Goal: Task Accomplishment & Management: Use online tool/utility

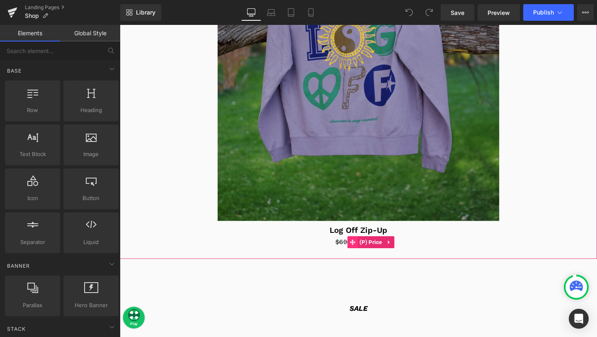
scroll to position [441, 0]
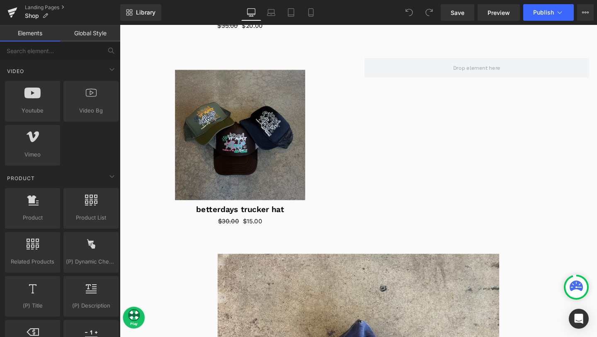
scroll to position [575, 0]
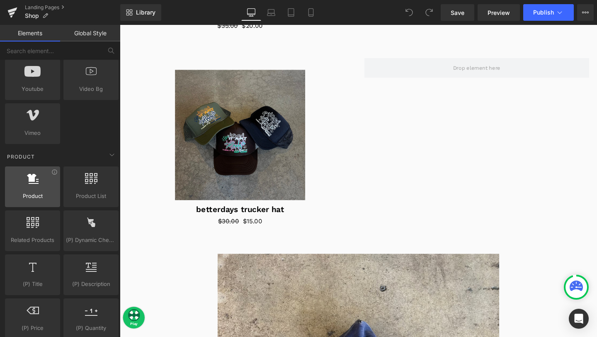
click at [43, 186] on div at bounding box center [32, 182] width 50 height 19
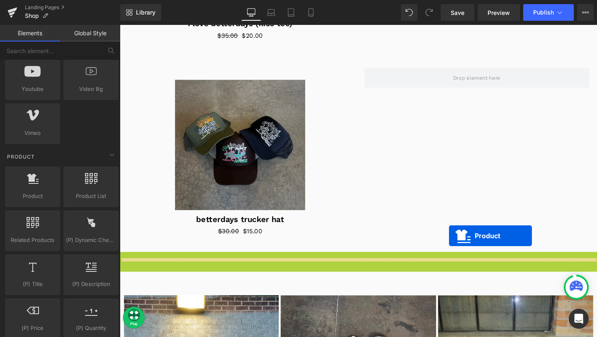
scroll to position [1114, 0]
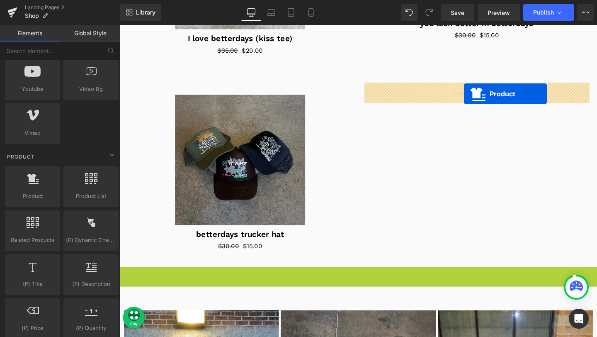
drag, startPoint x: 350, startPoint y: 123, endPoint x: 482, endPoint y: 97, distance: 134.3
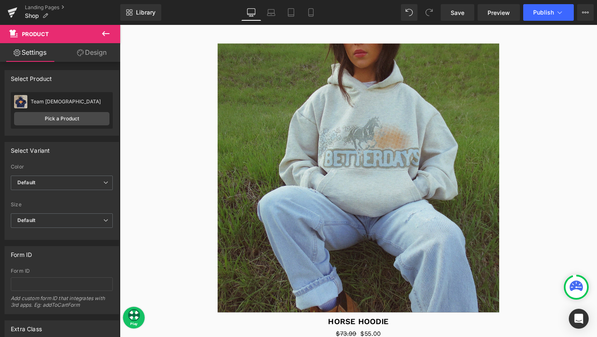
scroll to position [0, 0]
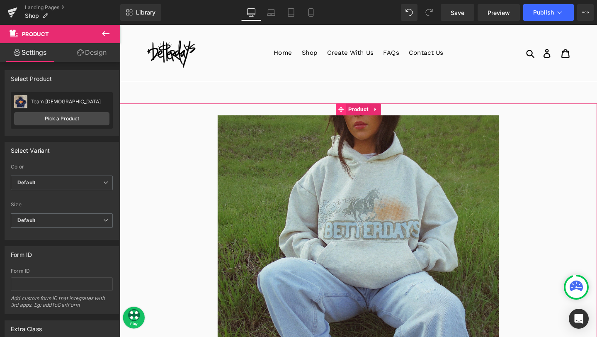
click at [354, 114] on icon at bounding box center [352, 114] width 6 height 6
click at [351, 114] on icon at bounding box center [352, 114] width 6 height 6
click at [387, 113] on icon at bounding box center [388, 113] width 2 height 4
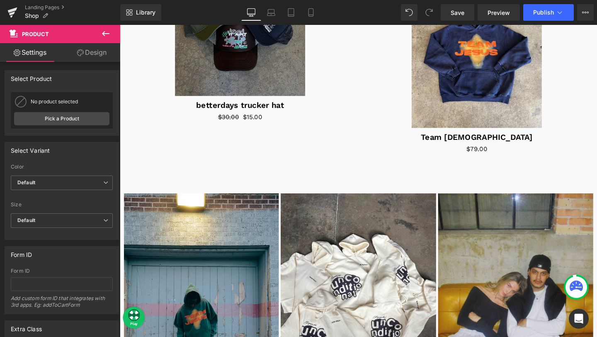
scroll to position [1270, 0]
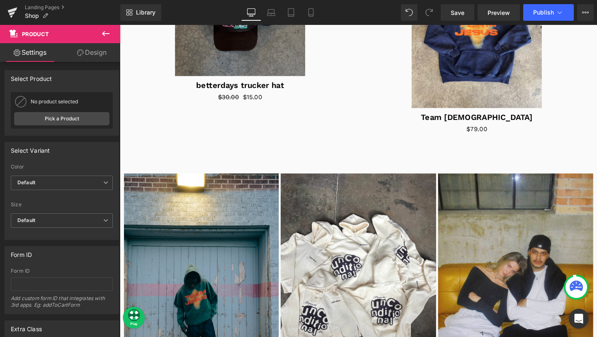
click at [107, 33] on icon at bounding box center [106, 34] width 10 height 10
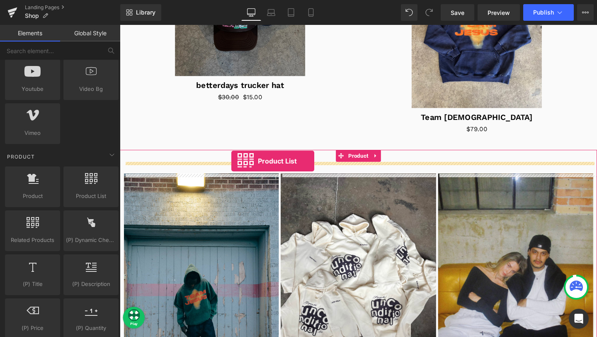
drag, startPoint x: 203, startPoint y: 218, endPoint x: 237, endPoint y: 168, distance: 60.8
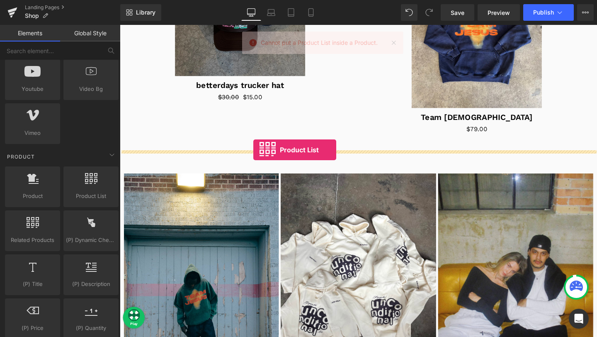
drag, startPoint x: 195, startPoint y: 219, endPoint x: 260, endPoint y: 156, distance: 90.6
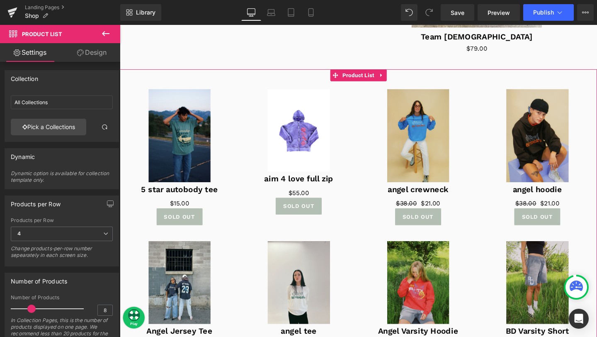
scroll to position [1344, 0]
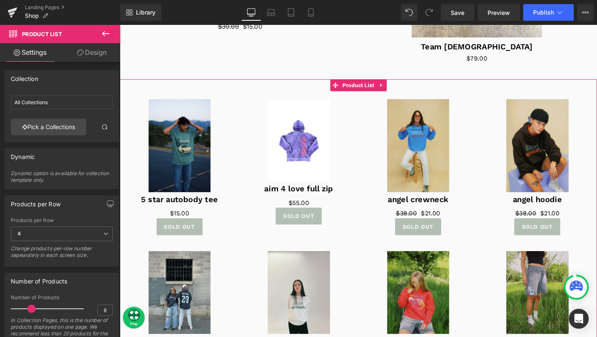
click at [186, 153] on div "Sale Off (P) Image" at bounding box center [182, 152] width 109 height 98
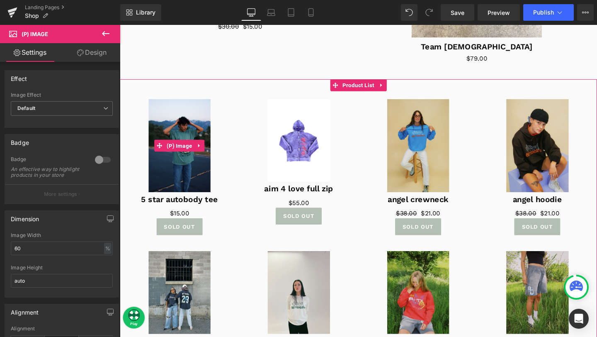
click at [191, 183] on img at bounding box center [182, 152] width 65 height 98
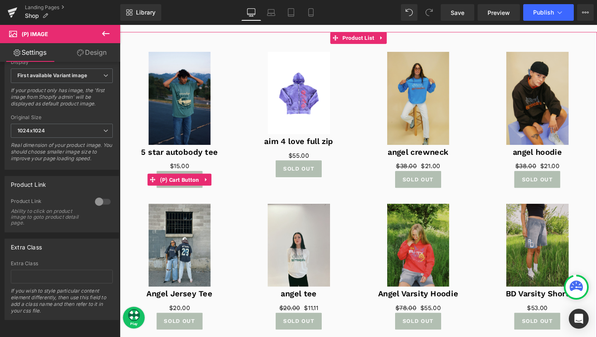
scroll to position [1394, 0]
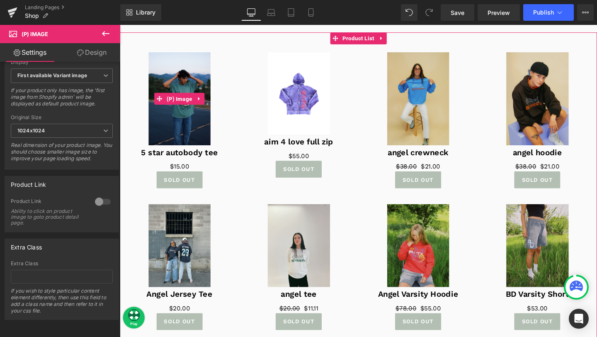
click at [190, 130] on img at bounding box center [182, 102] width 65 height 98
click at [175, 102] on span "(P) Image" at bounding box center [182, 103] width 31 height 12
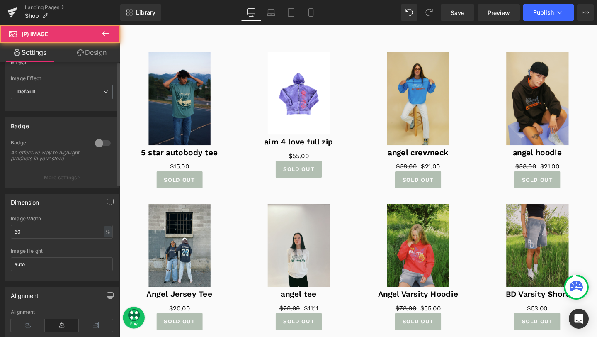
scroll to position [0, 0]
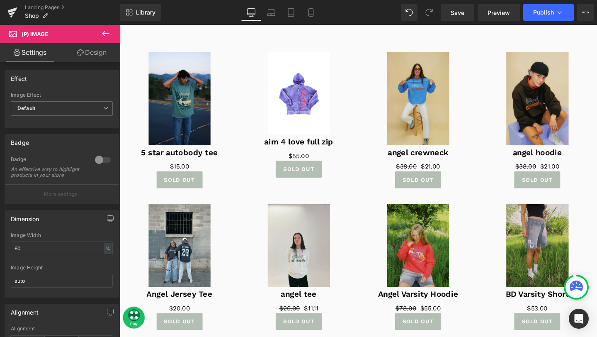
click at [89, 49] on link "Design" at bounding box center [92, 52] width 60 height 19
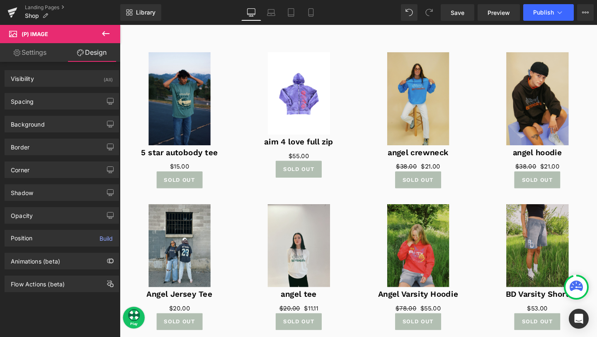
click at [37, 54] on link "Settings" at bounding box center [30, 52] width 60 height 19
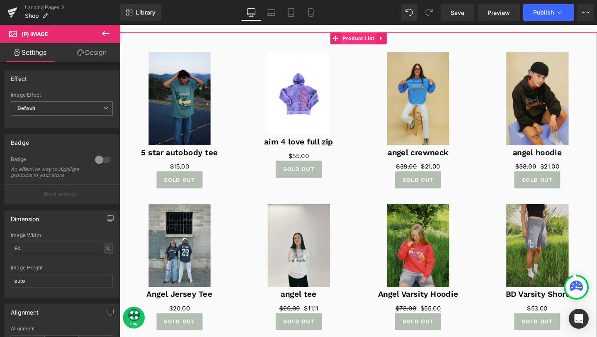
click at [353, 39] on span "Product List" at bounding box center [371, 39] width 38 height 12
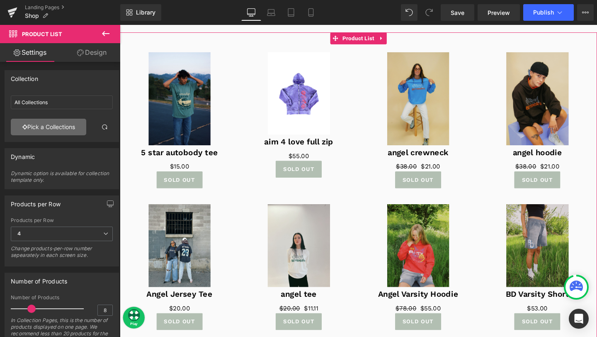
click at [57, 126] on link "Pick a Collections" at bounding box center [48, 127] width 75 height 17
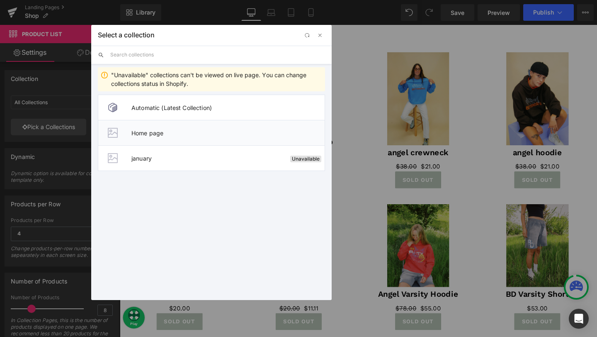
click at [195, 129] on span "Home page" at bounding box center [227, 132] width 193 height 7
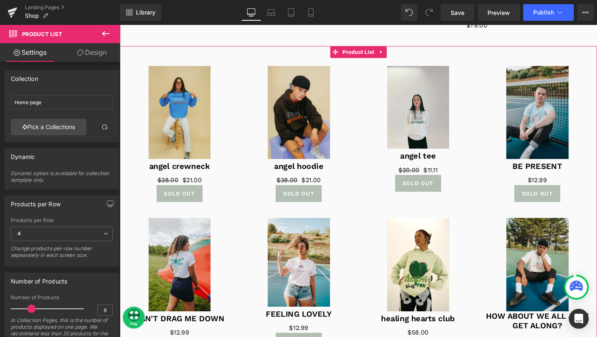
scroll to position [1362, 0]
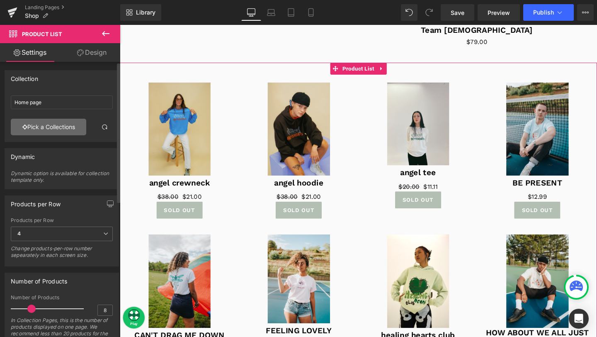
click at [70, 128] on link "Pick a Collections" at bounding box center [48, 127] width 75 height 17
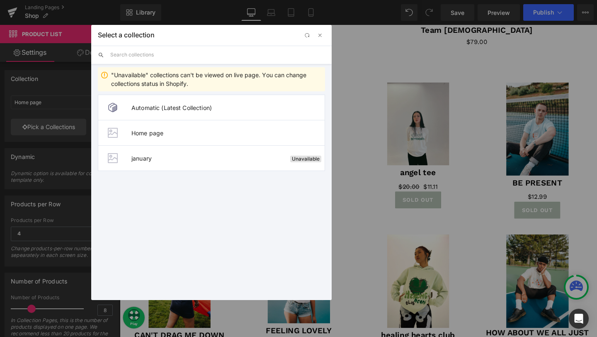
click at [175, 54] on input "text" at bounding box center [217, 55] width 215 height 18
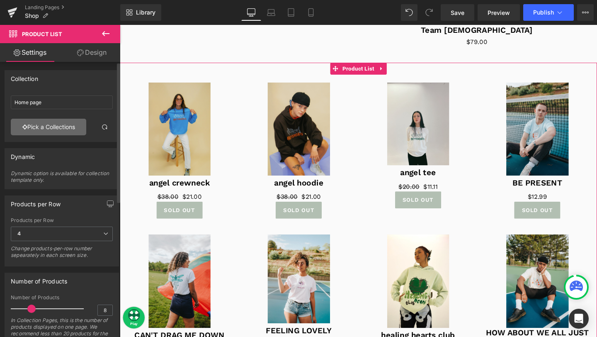
click at [55, 125] on link "Pick a Collections" at bounding box center [48, 127] width 75 height 17
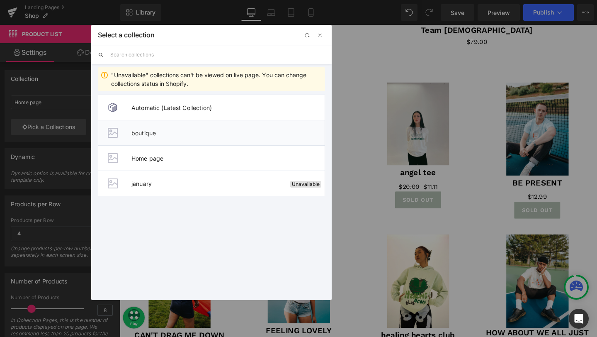
drag, startPoint x: 141, startPoint y: 133, endPoint x: 126, endPoint y: 148, distance: 21.4
click at [141, 133] on span "boutique" at bounding box center [227, 132] width 193 height 7
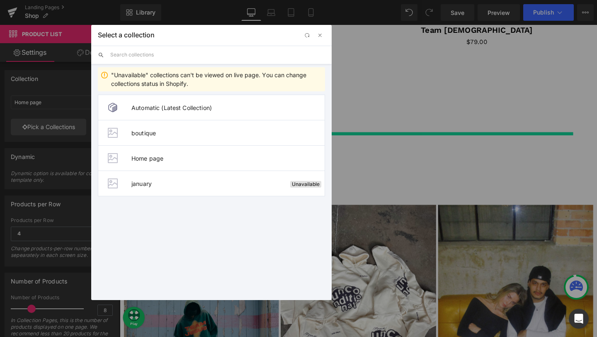
type input "boutique"
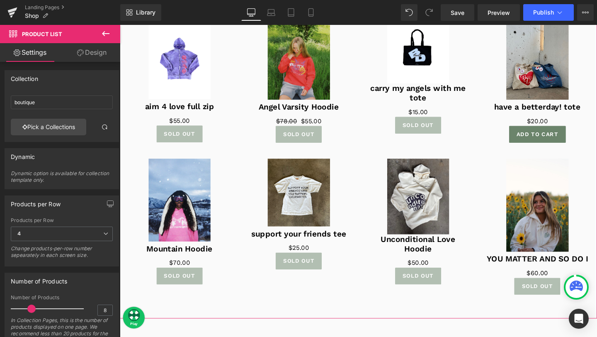
scroll to position [1348, 0]
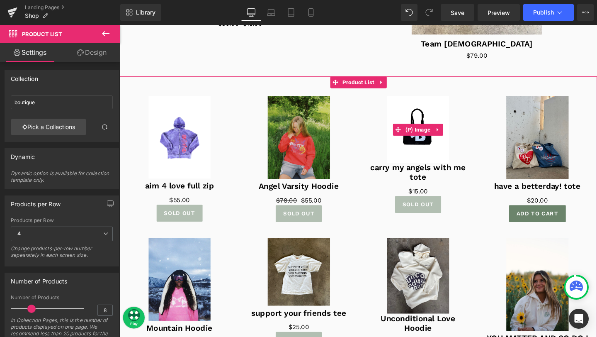
click at [431, 151] on img at bounding box center [433, 134] width 65 height 70
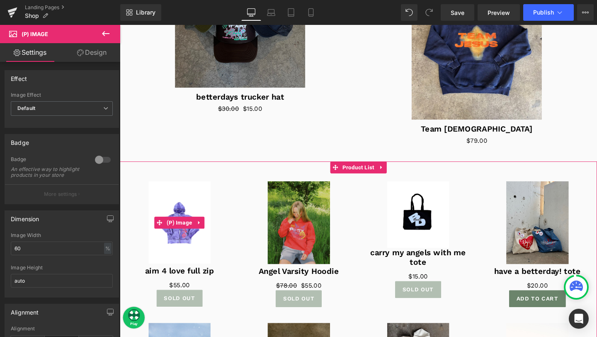
scroll to position [1247, 0]
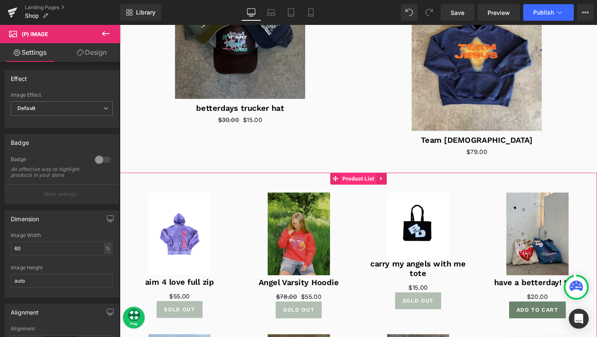
click at [371, 186] on span "Product List" at bounding box center [371, 186] width 38 height 12
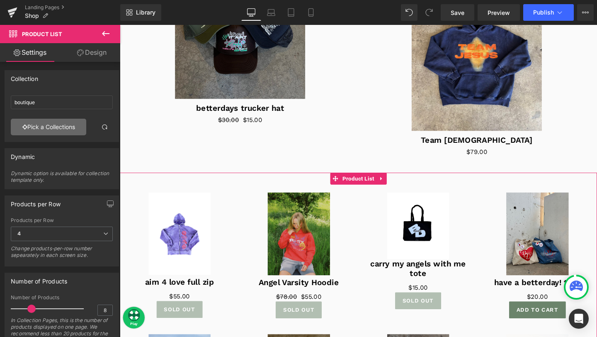
click at [61, 128] on link "Pick a Collections" at bounding box center [48, 127] width 75 height 17
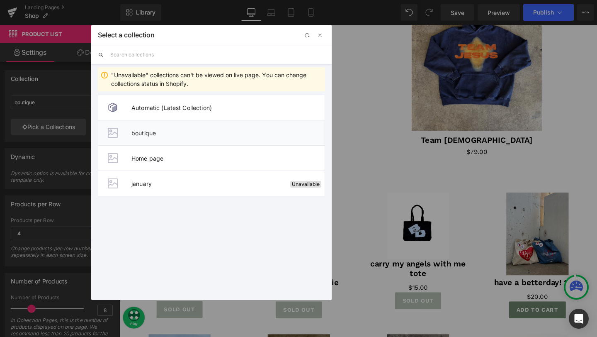
click at [166, 138] on li "boutique" at bounding box center [211, 132] width 227 height 25
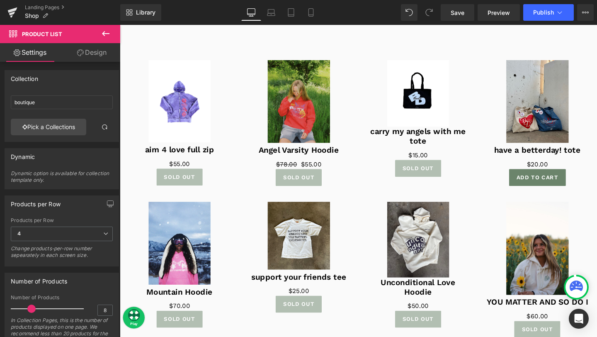
scroll to position [1391, 0]
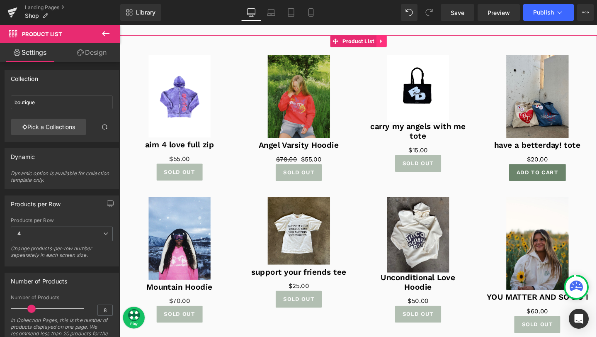
click at [396, 41] on icon at bounding box center [395, 42] width 6 height 6
click at [401, 44] on icon at bounding box center [400, 42] width 6 height 6
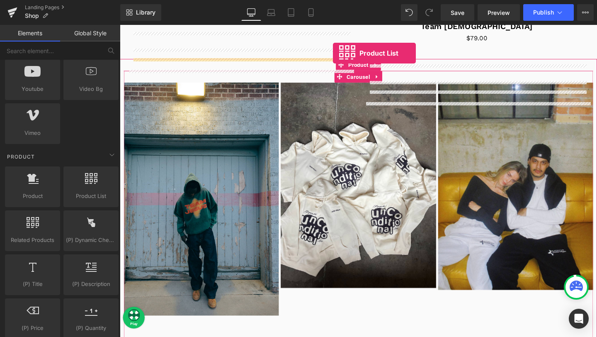
scroll to position [1291, 0]
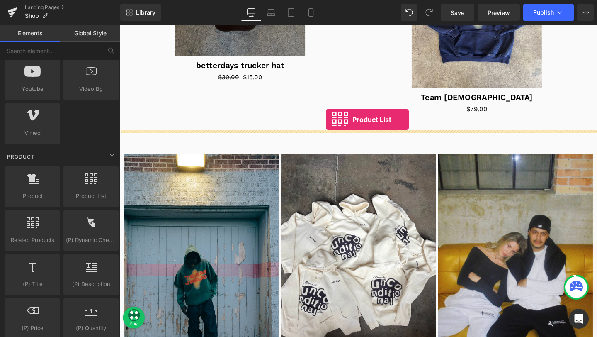
drag, startPoint x: 216, startPoint y: 203, endPoint x: 336, endPoint y: 125, distance: 143.1
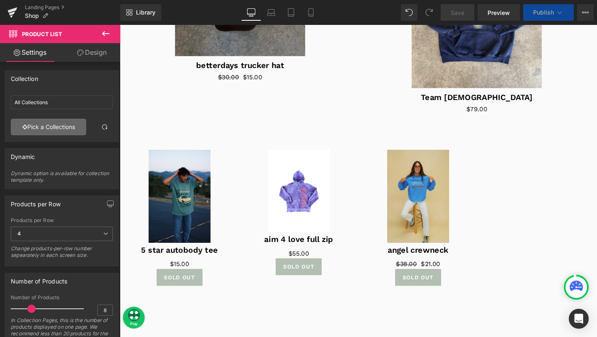
click at [43, 130] on link "Pick a Collections" at bounding box center [48, 127] width 75 height 17
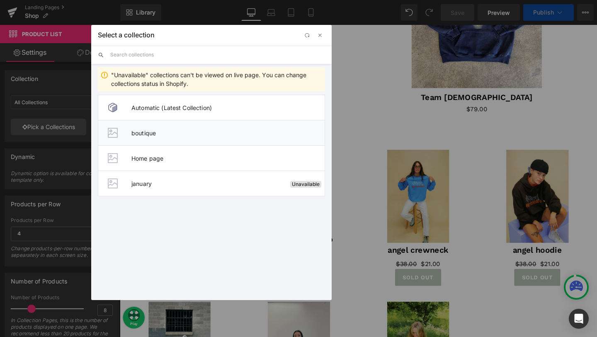
click at [170, 129] on span "boutique" at bounding box center [227, 132] width 193 height 7
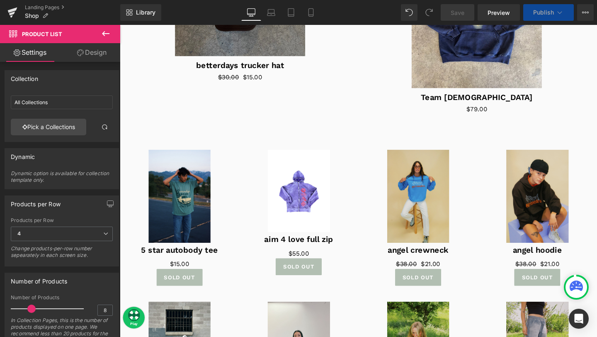
type input "boutique"
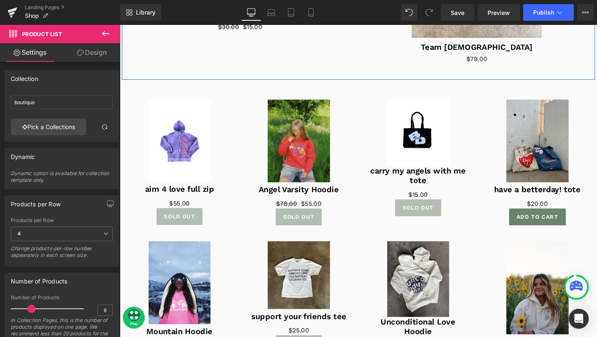
scroll to position [1353, 0]
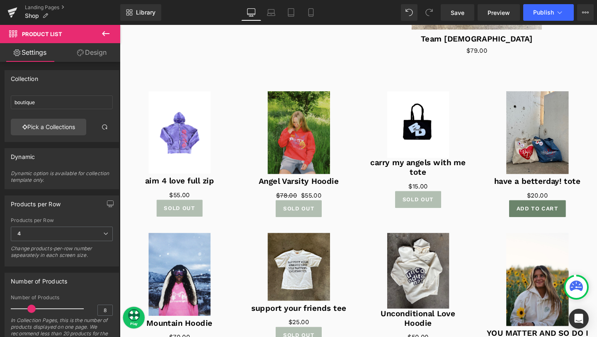
click at [212, 170] on img at bounding box center [182, 137] width 65 height 86
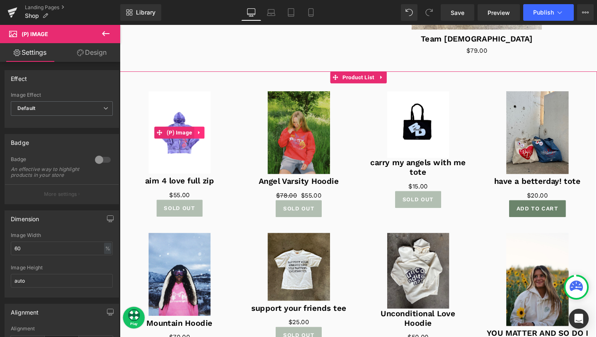
click at [203, 138] on icon at bounding box center [204, 138] width 6 height 6
click at [211, 137] on icon at bounding box center [209, 138] width 6 height 6
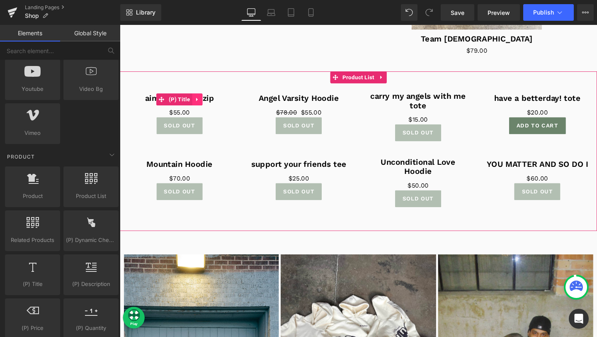
click at [200, 102] on icon at bounding box center [201, 104] width 2 height 4
click at [206, 103] on icon at bounding box center [207, 103] width 6 height 6
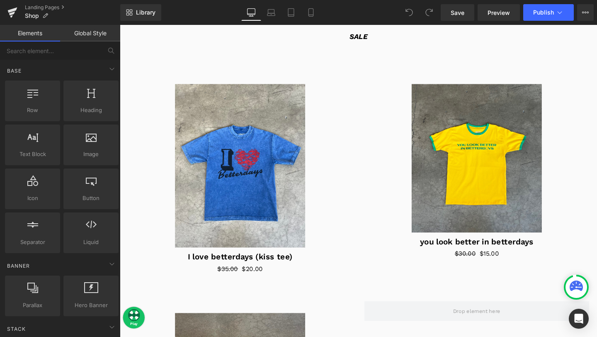
scroll to position [794, 0]
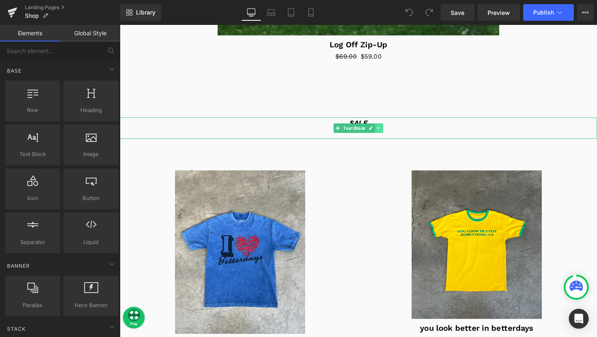
click at [391, 131] on icon at bounding box center [392, 133] width 5 height 5
click at [399, 133] on icon at bounding box center [396, 133] width 5 height 5
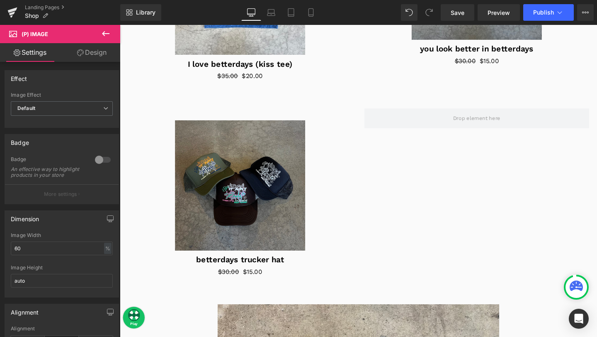
scroll to position [1089, 0]
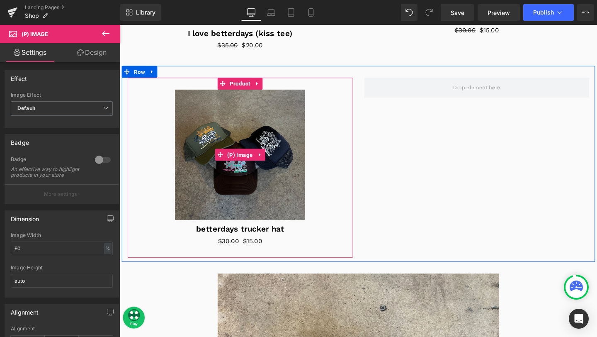
click at [463, 183] on div "Sale Off (P) Image betterdays trucker hat (P) Title $30.00 $15.00 (P) Price Pro…" at bounding box center [370, 171] width 497 height 206
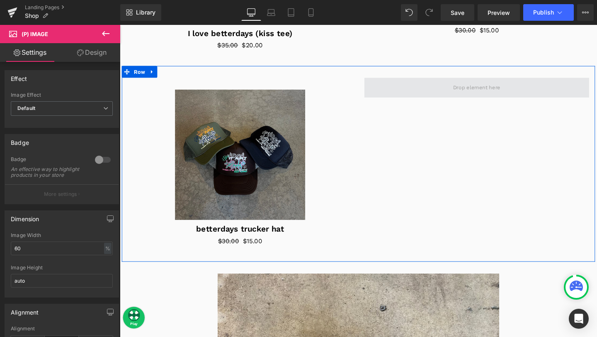
click at [505, 91] on span at bounding box center [495, 91] width 56 height 12
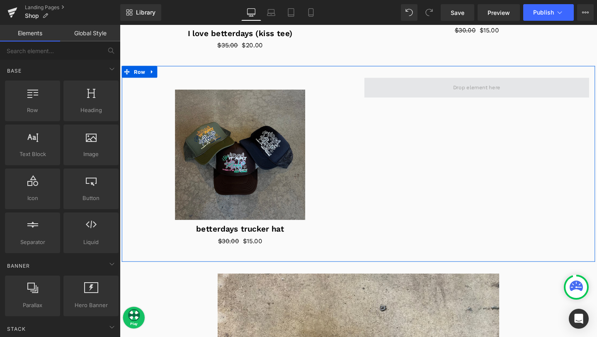
click at [475, 97] on span at bounding box center [495, 90] width 236 height 21
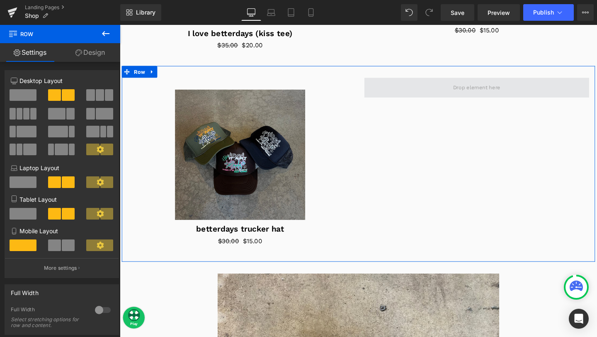
click at [474, 95] on span at bounding box center [495, 91] width 56 height 12
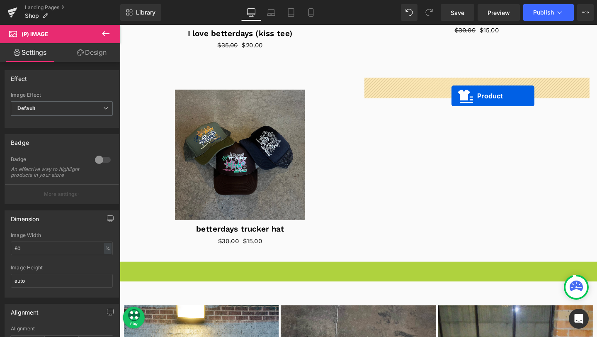
drag, startPoint x: 353, startPoint y: 279, endPoint x: 468, endPoint y: 99, distance: 213.8
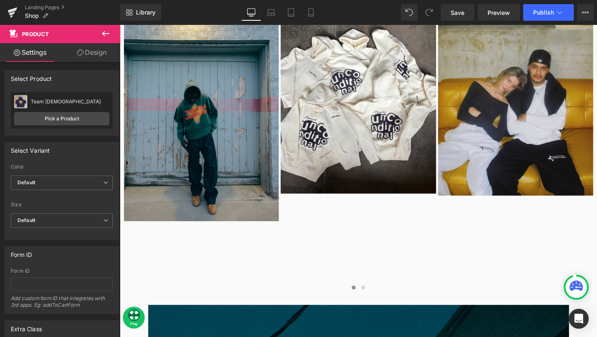
scroll to position [1403, 0]
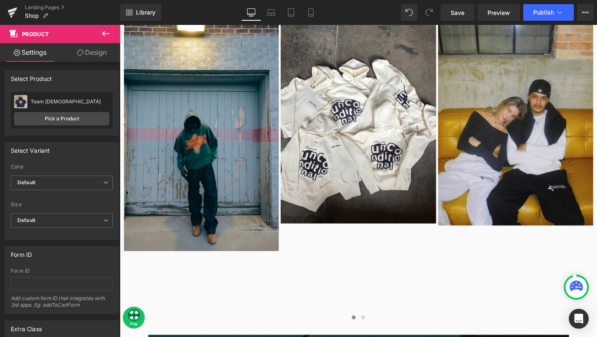
click at [101, 30] on icon at bounding box center [106, 34] width 10 height 10
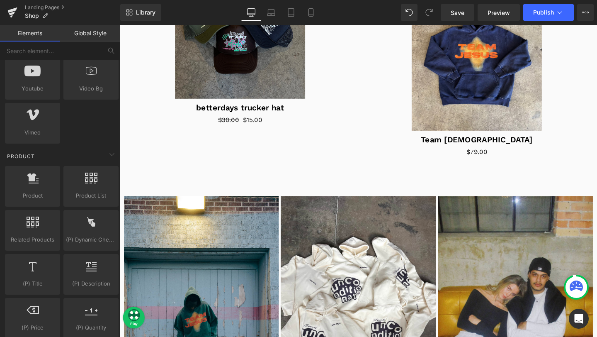
scroll to position [578, 0]
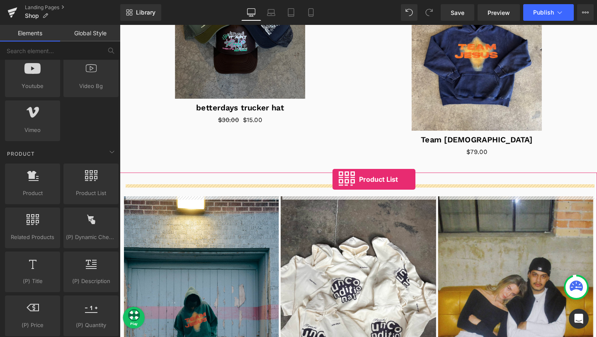
drag, startPoint x: 212, startPoint y: 206, endPoint x: 343, endPoint y: 187, distance: 132.3
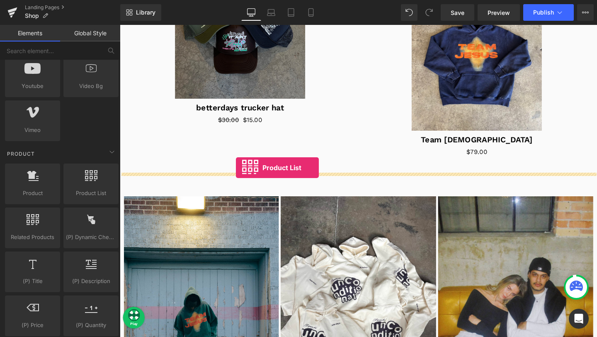
drag, startPoint x: 216, startPoint y: 215, endPoint x: 242, endPoint y: 175, distance: 47.7
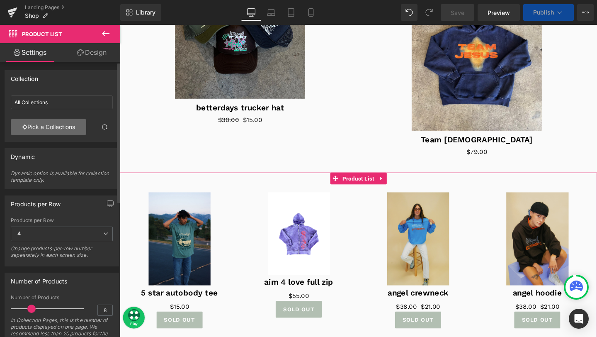
click at [63, 129] on link "Pick a Collections" at bounding box center [48, 127] width 75 height 17
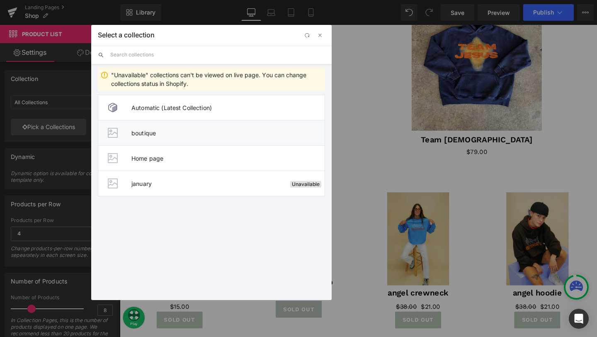
click at [164, 135] on span "boutique" at bounding box center [227, 132] width 193 height 7
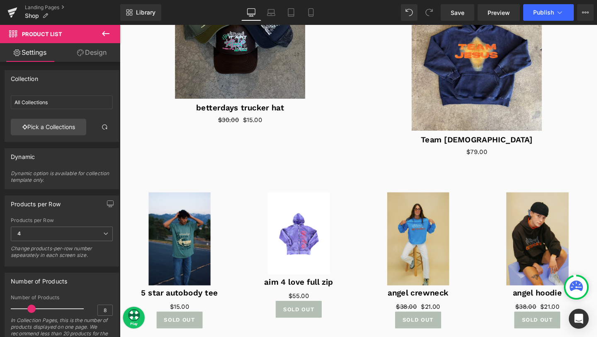
type input "boutique"
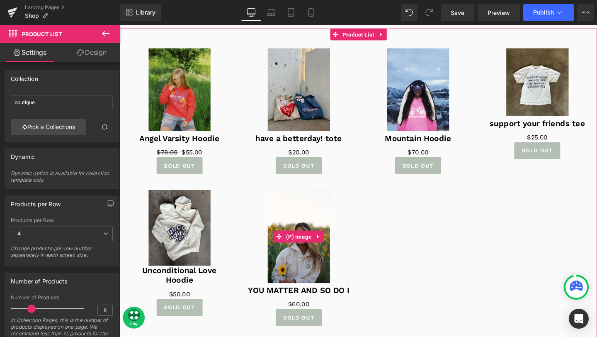
scroll to position [1366, 0]
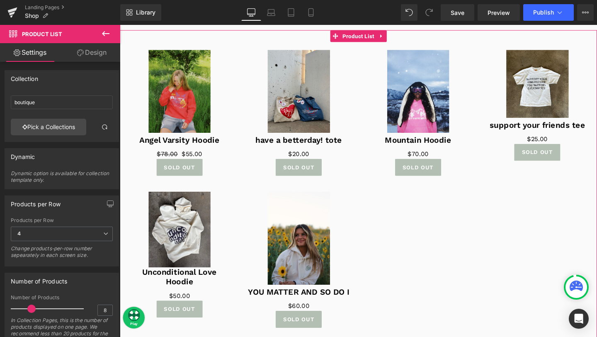
click at [84, 56] on link "Design" at bounding box center [92, 52] width 60 height 19
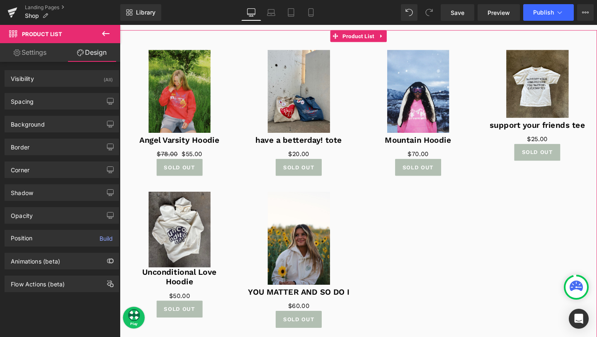
click at [34, 58] on link "Settings" at bounding box center [30, 52] width 60 height 19
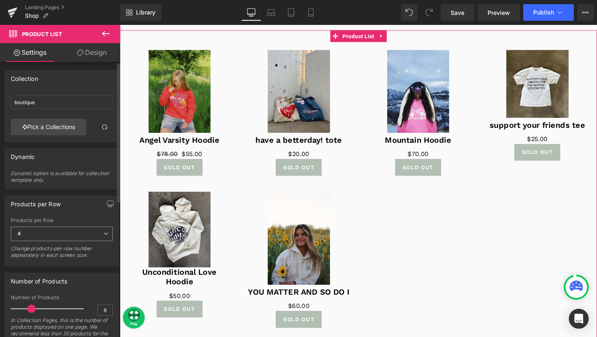
click at [103, 232] on icon at bounding box center [105, 233] width 5 height 5
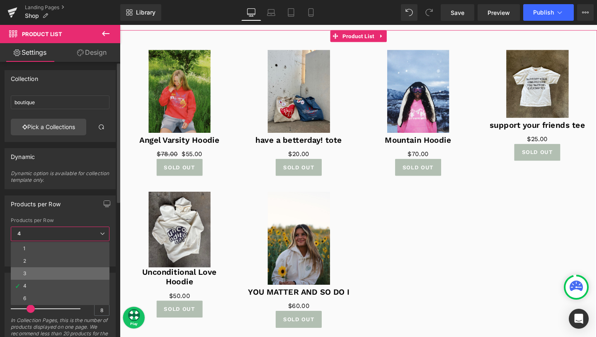
click at [66, 269] on li "3" at bounding box center [60, 273] width 99 height 12
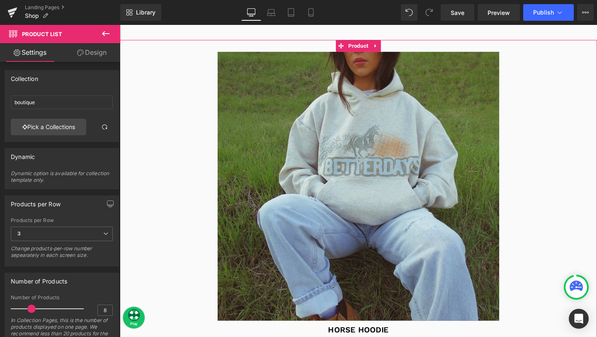
scroll to position [0, 0]
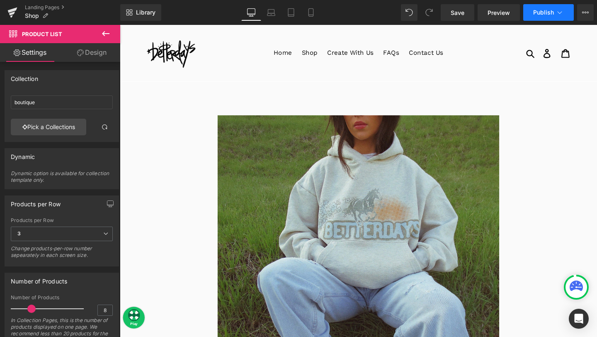
click at [549, 17] on button "Publish" at bounding box center [548, 12] width 51 height 17
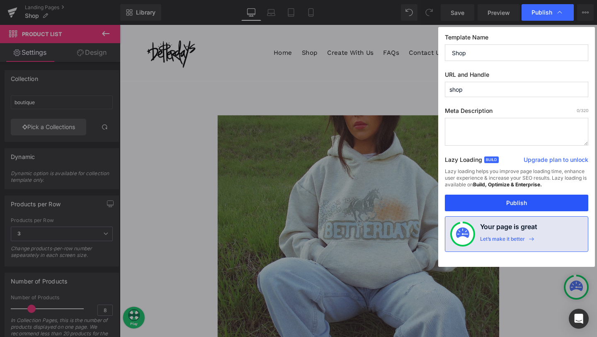
click at [504, 206] on button "Publish" at bounding box center [516, 202] width 143 height 17
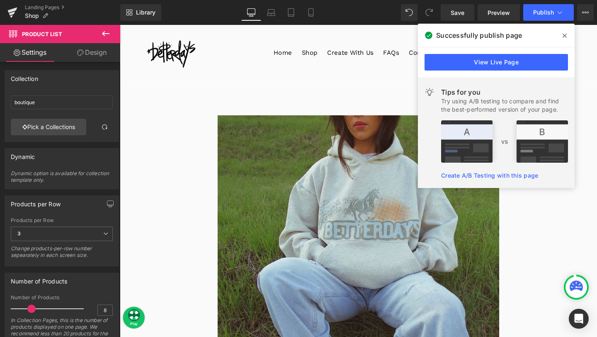
click at [566, 34] on icon at bounding box center [564, 35] width 4 height 7
